Goal: Information Seeking & Learning: Learn about a topic

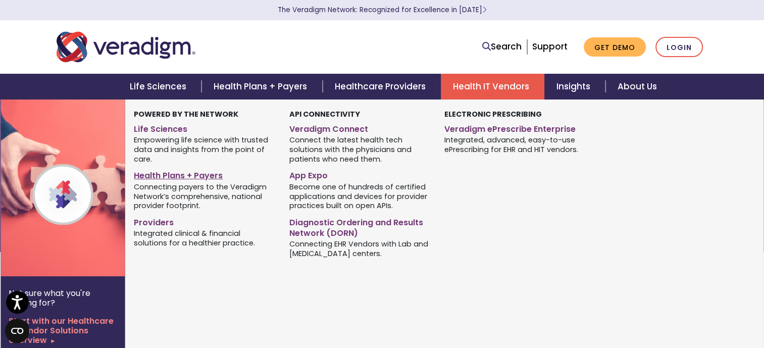
click at [164, 172] on link "Health Plans + Payers" at bounding box center [204, 174] width 140 height 15
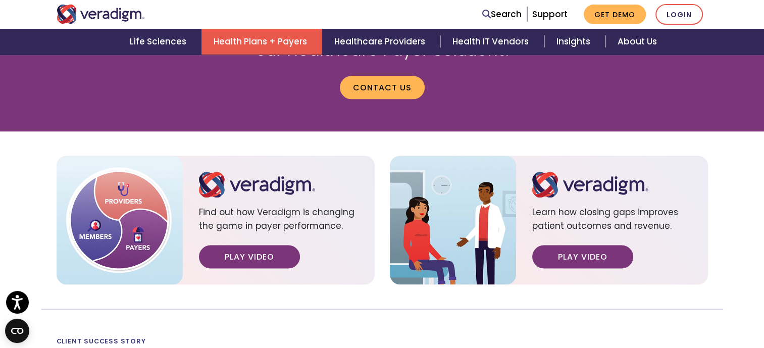
scroll to position [1363, 0]
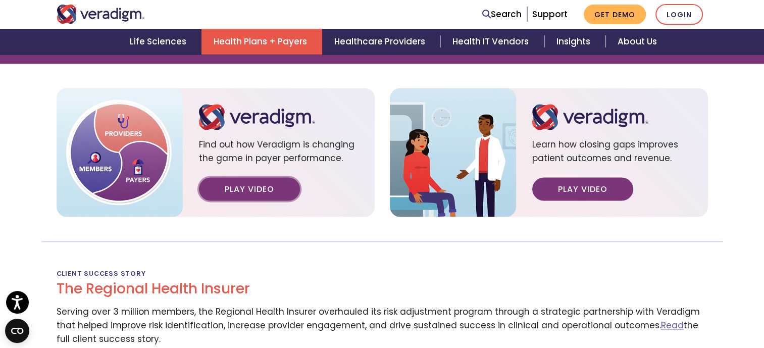
click at [246, 190] on link "Play Video" at bounding box center [249, 188] width 101 height 23
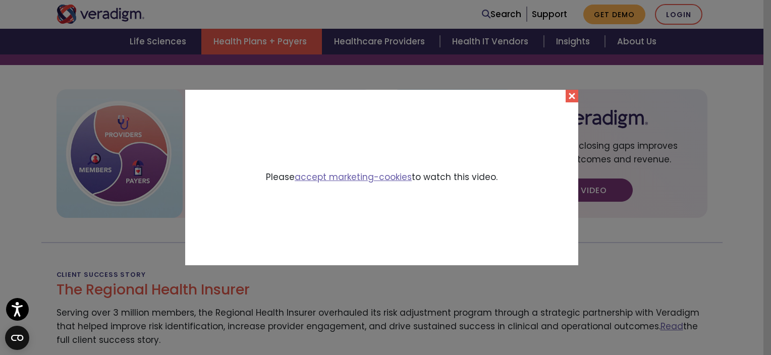
click at [567, 95] on button "Close" at bounding box center [572, 96] width 13 height 13
click at [567, 95] on div "Please accept marketing-cookies to watch this video." at bounding box center [381, 177] width 393 height 175
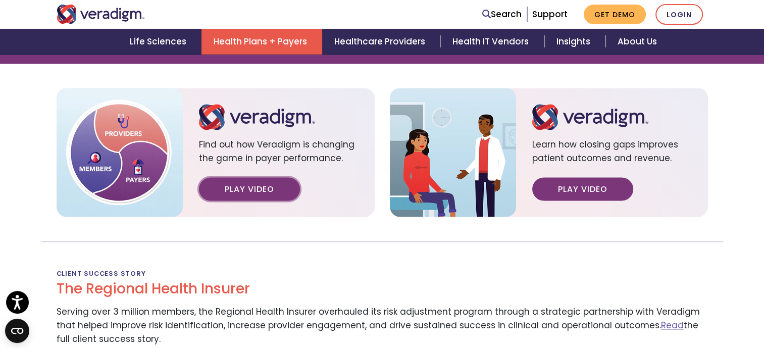
click at [228, 194] on link "Play Video" at bounding box center [249, 188] width 101 height 23
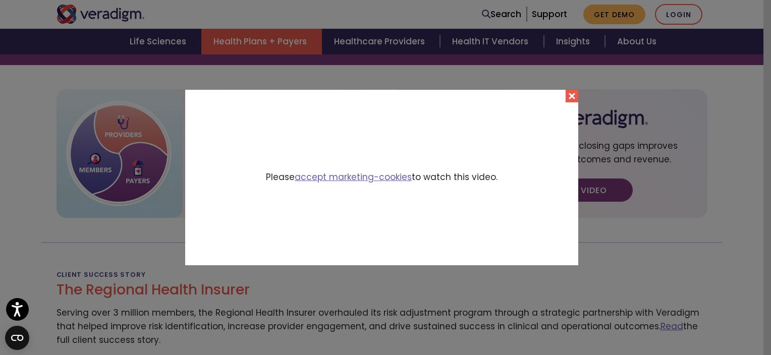
click at [573, 100] on button "Close" at bounding box center [572, 96] width 13 height 13
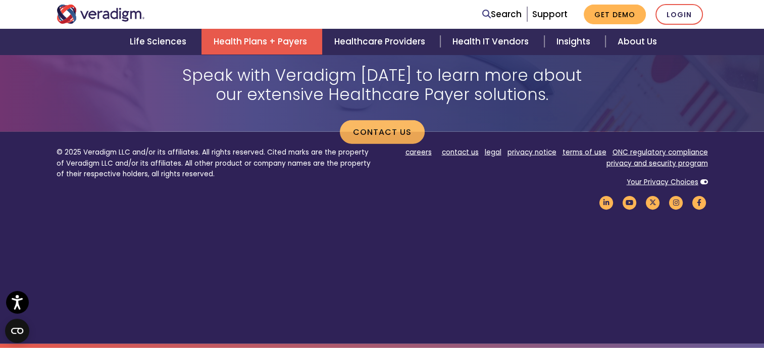
scroll to position [2290, 0]
